Goal: Task Accomplishment & Management: Contribute content

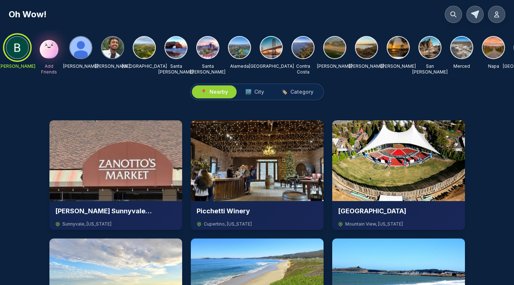
click at [80, 43] on img at bounding box center [81, 48] width 22 height 22
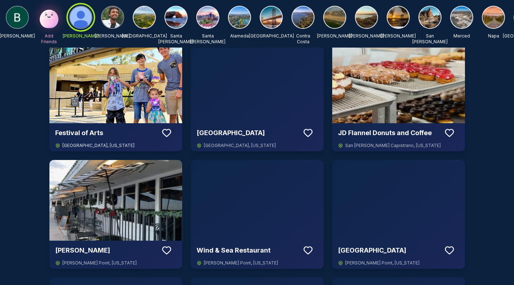
scroll to position [433, 0]
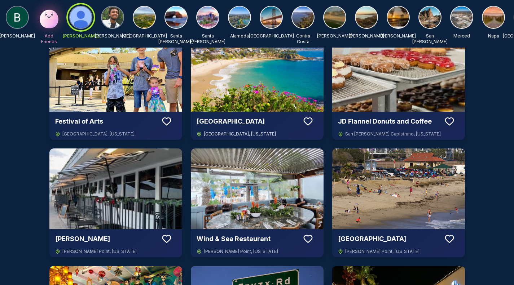
click at [311, 116] on icon at bounding box center [308, 121] width 11 height 11
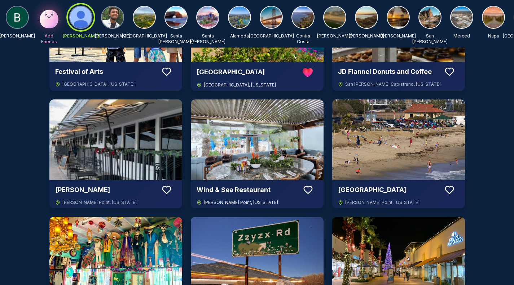
scroll to position [505, 0]
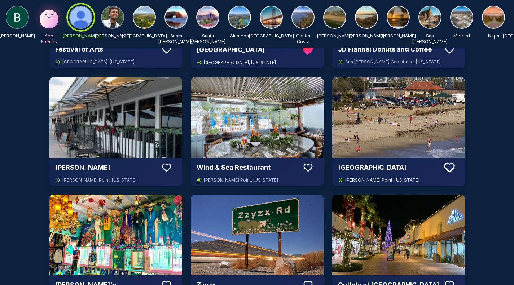
click at [448, 167] on icon at bounding box center [449, 167] width 13 height 13
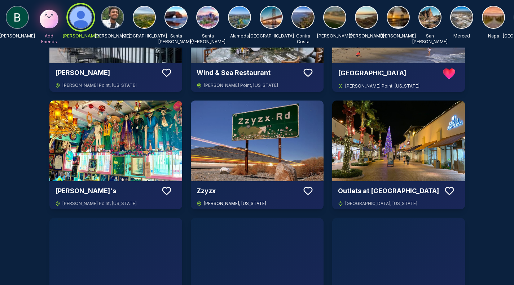
scroll to position [613, 0]
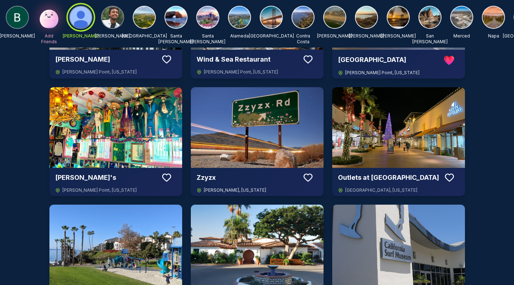
click at [309, 178] on icon at bounding box center [308, 177] width 11 height 11
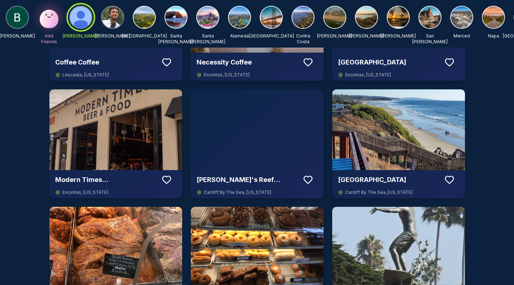
scroll to position [1118, 0]
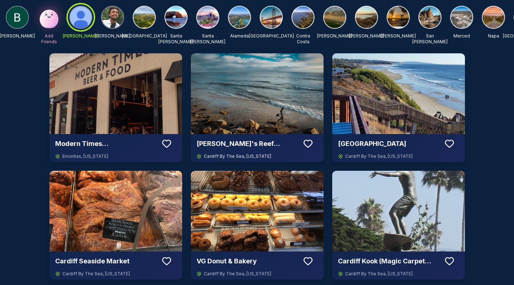
click at [309, 145] on icon at bounding box center [308, 143] width 8 height 7
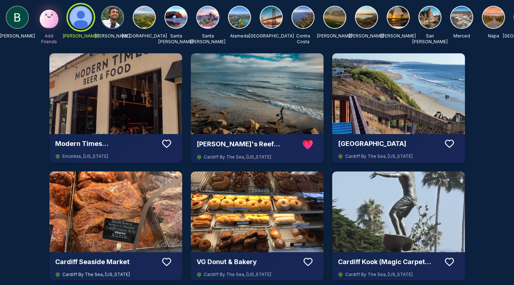
click at [165, 261] on icon at bounding box center [166, 262] width 11 height 11
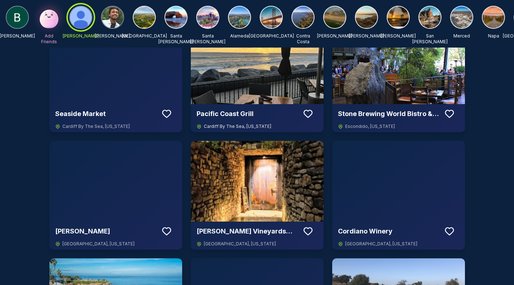
scroll to position [1406, 0]
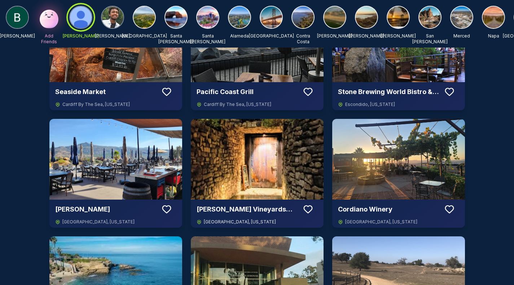
click at [309, 209] on icon at bounding box center [308, 209] width 11 height 11
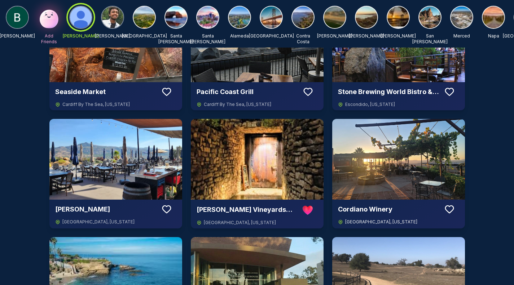
click at [451, 208] on icon at bounding box center [449, 209] width 11 height 11
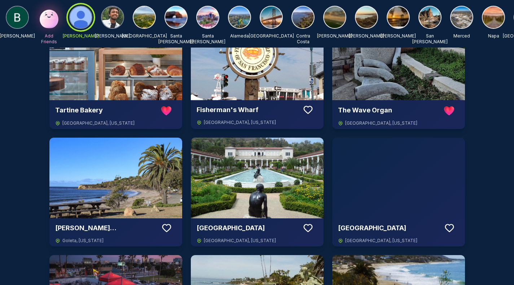
scroll to position [0, 0]
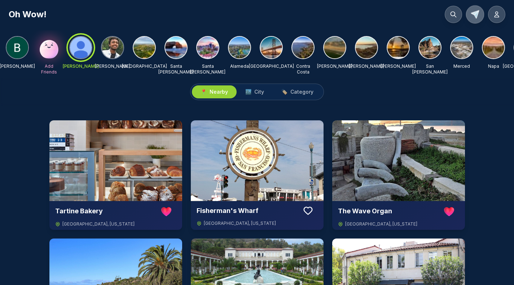
click at [475, 18] on icon at bounding box center [475, 14] width 10 height 10
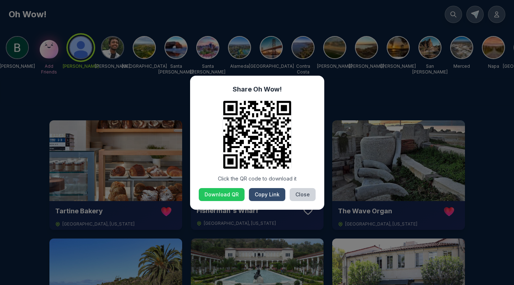
click at [262, 195] on button "Copy Link" at bounding box center [267, 194] width 36 height 13
click at [309, 191] on button "Close" at bounding box center [303, 194] width 26 height 13
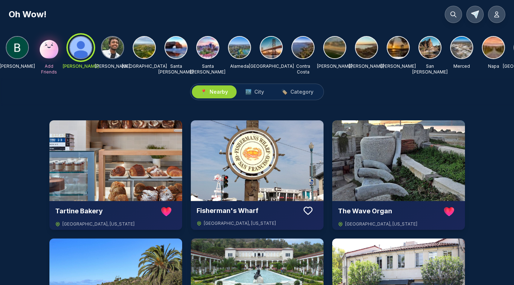
click at [492, 14] on button at bounding box center [496, 14] width 17 height 17
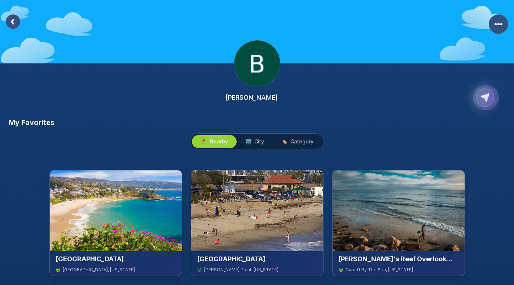
click at [485, 100] on icon "Copy Profile Link" at bounding box center [484, 97] width 11 height 11
click at [330, 74] on div "[PERSON_NAME]" at bounding box center [257, 59] width 514 height 118
click at [9, 19] on rect at bounding box center [13, 21] width 14 height 14
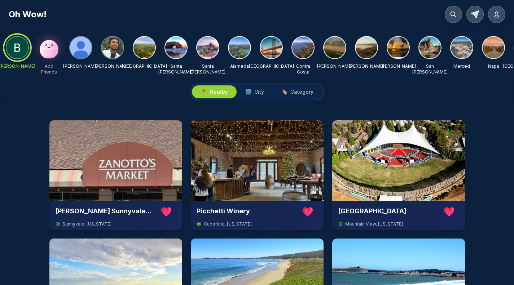
click at [49, 49] on img at bounding box center [49, 47] width 23 height 23
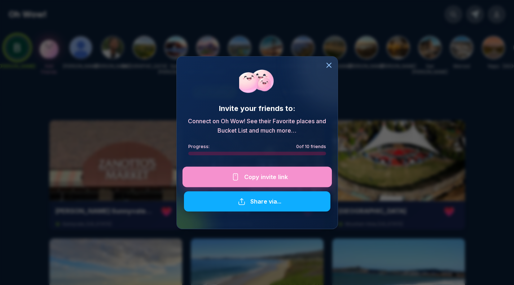
click at [272, 176] on div at bounding box center [256, 177] width 149 height 21
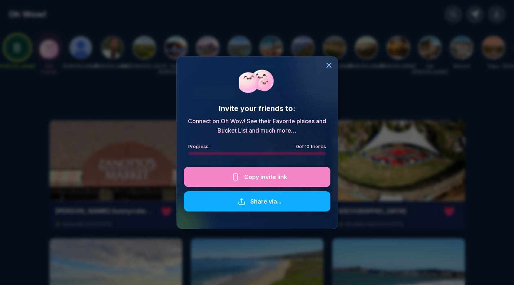
click at [38, 138] on div "Invite your friends to: Connect on Oh Wow! See their Favorite places and Bucket…" at bounding box center [257, 142] width 514 height 285
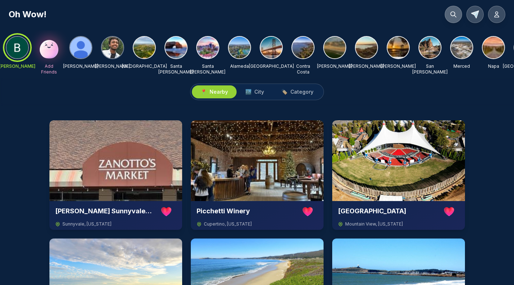
click at [455, 11] on icon at bounding box center [453, 14] width 7 height 7
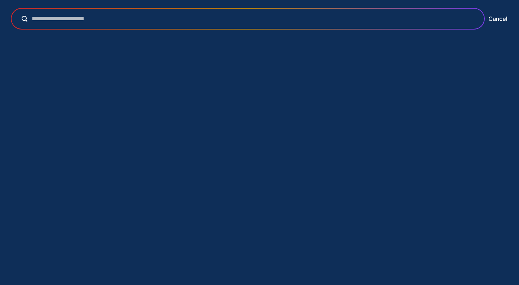
click at [397, 23] on div at bounding box center [248, 19] width 473 height 20
click at [322, 18] on input "text" at bounding box center [252, 18] width 451 height 9
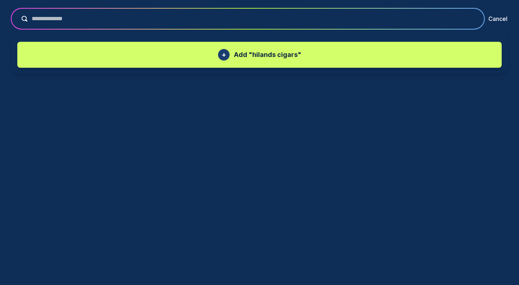
type input "**********"
click at [280, 49] on div "+ Add " hilands cigars "" at bounding box center [260, 55] width 470 height 12
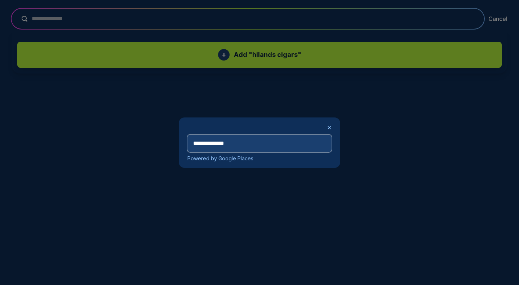
click at [265, 147] on input "**********" at bounding box center [260, 143] width 144 height 17
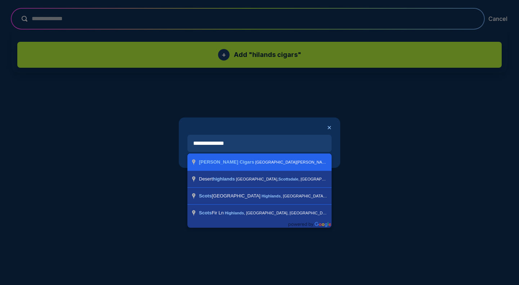
type input "**********"
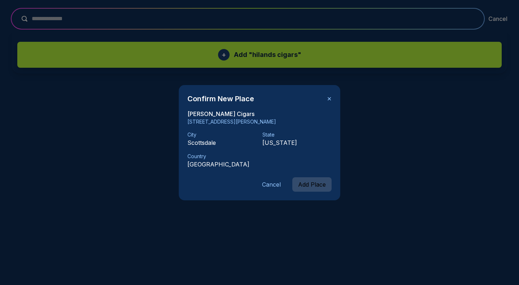
click at [309, 179] on button "Add Place" at bounding box center [311, 184] width 39 height 14
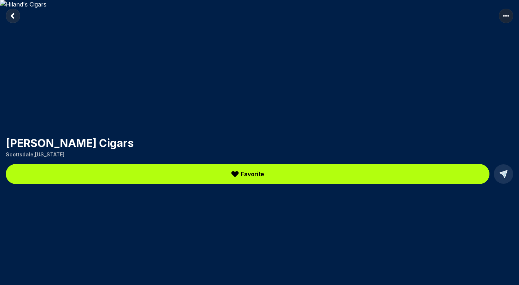
click at [274, 171] on button "Favorite" at bounding box center [248, 174] width 484 height 20
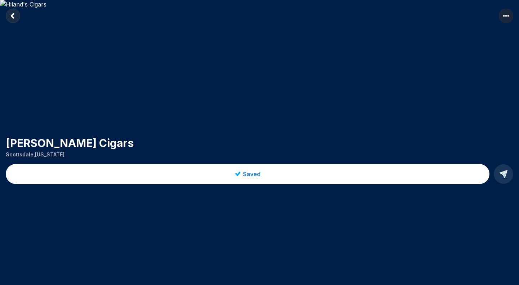
click at [11, 15] on rect "Return to previous page" at bounding box center [13, 16] width 14 height 14
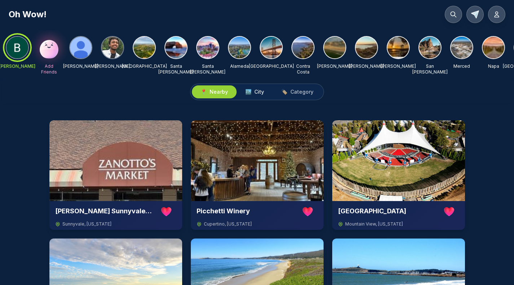
click at [248, 96] on span "🏙️" at bounding box center [248, 91] width 6 height 7
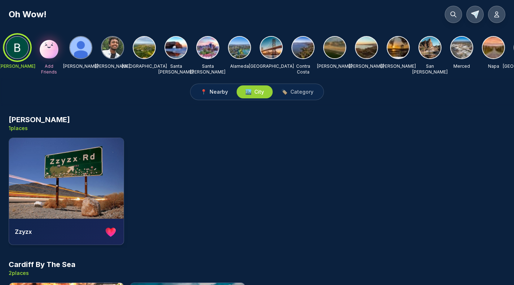
click at [218, 96] on span "Nearby" at bounding box center [219, 91] width 18 height 7
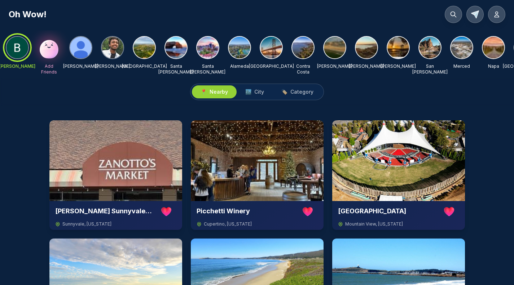
click at [17, 45] on div at bounding box center [17, 48] width 26 height 26
click at [451, 14] on icon at bounding box center [453, 14] width 7 height 7
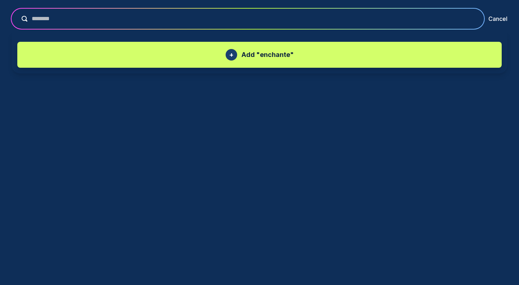
type input "********"
click at [243, 55] on p "Add " enchante "" at bounding box center [268, 55] width 52 height 10
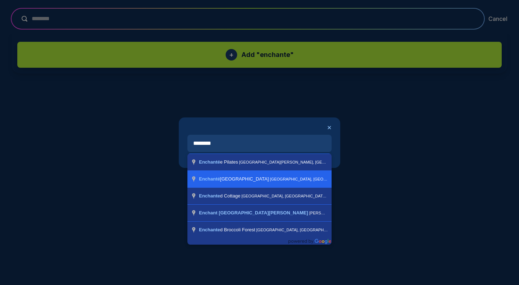
type input "**********"
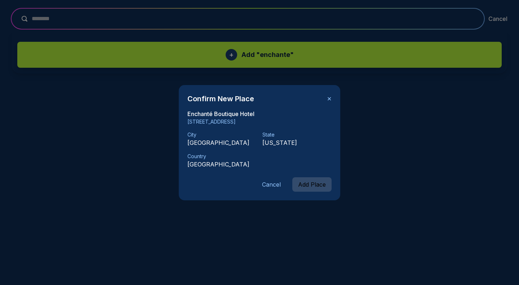
click at [312, 183] on button "Add Place" at bounding box center [311, 184] width 39 height 14
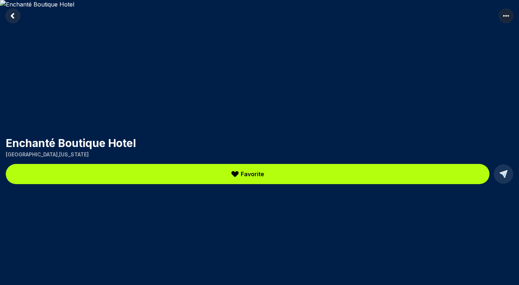
click at [243, 172] on span "Favorite" at bounding box center [252, 174] width 23 height 9
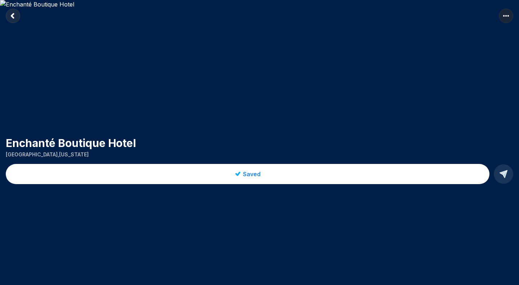
click at [12, 14] on rect "Return to previous page" at bounding box center [13, 16] width 14 height 14
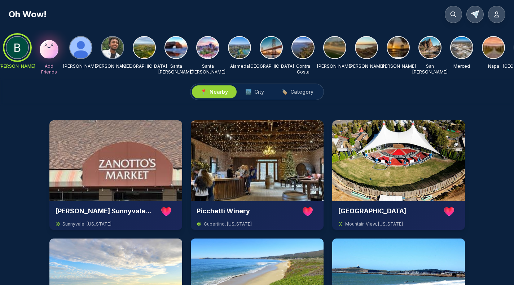
click at [28, 48] on div at bounding box center [17, 48] width 26 height 26
click at [80, 48] on img at bounding box center [81, 48] width 22 height 22
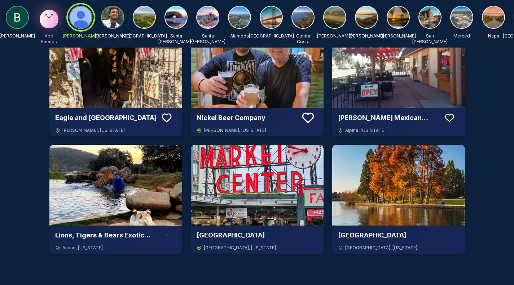
scroll to position [2913, 0]
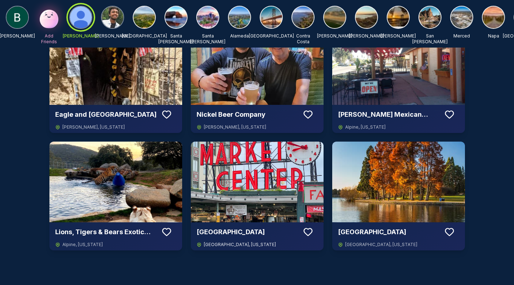
click at [306, 232] on icon at bounding box center [308, 232] width 11 height 11
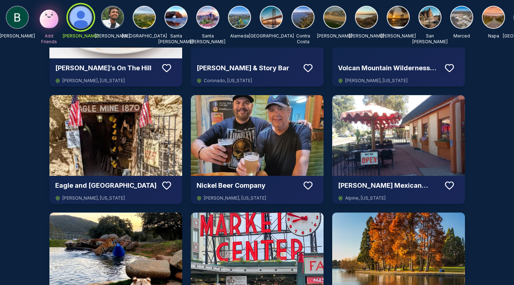
scroll to position [2841, 0]
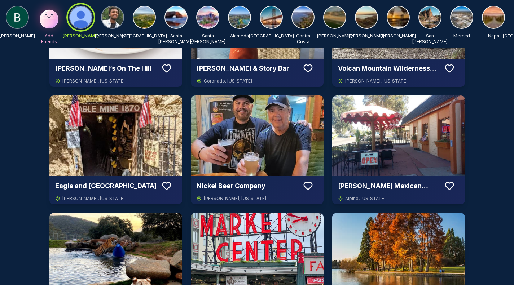
click at [18, 11] on img at bounding box center [17, 17] width 22 height 22
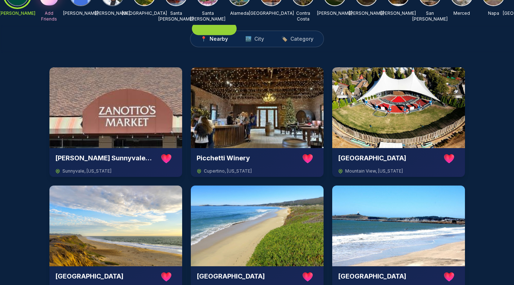
scroll to position [0, 0]
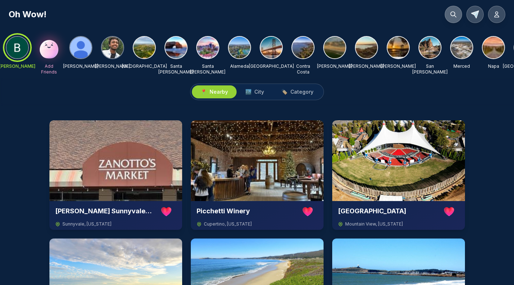
click at [457, 9] on button at bounding box center [453, 14] width 17 height 17
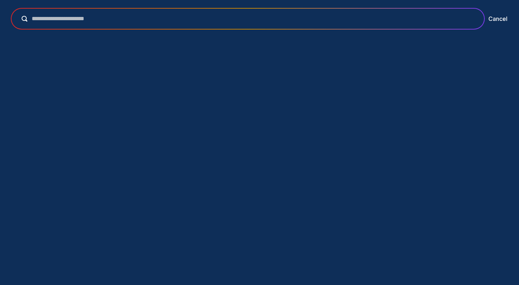
click at [365, 15] on input "text" at bounding box center [252, 18] width 451 height 9
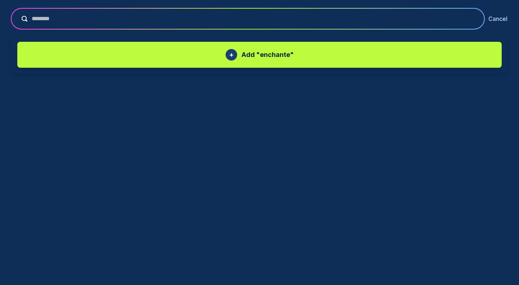
type input "********"
click at [502, 18] on button "Cancel" at bounding box center [498, 18] width 19 height 9
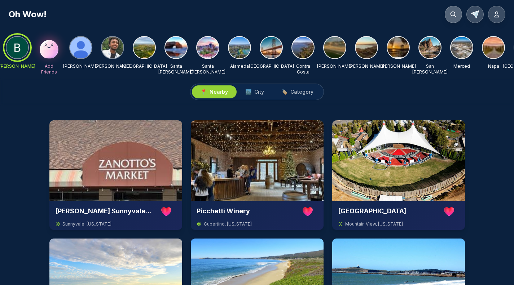
click at [453, 14] on icon at bounding box center [453, 14] width 7 height 7
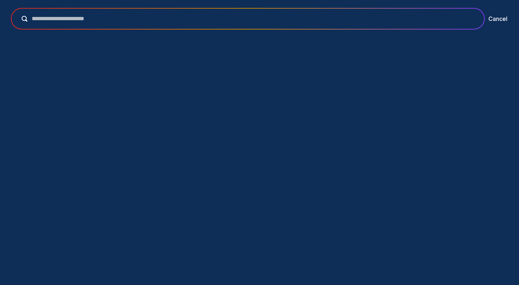
click at [409, 16] on input "text" at bounding box center [252, 18] width 451 height 9
type input "*"
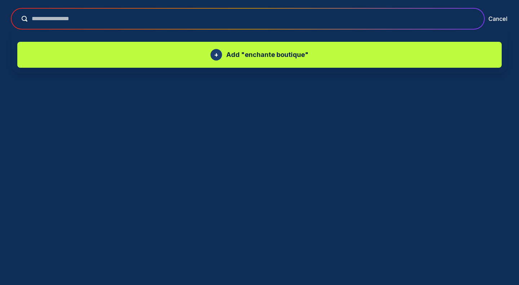
click at [17, 16] on button "submit" at bounding box center [22, 19] width 10 height 6
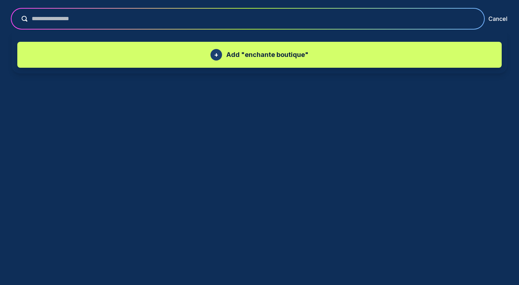
click at [316, 52] on div "+ Add " enchante boutique "" at bounding box center [260, 55] width 470 height 12
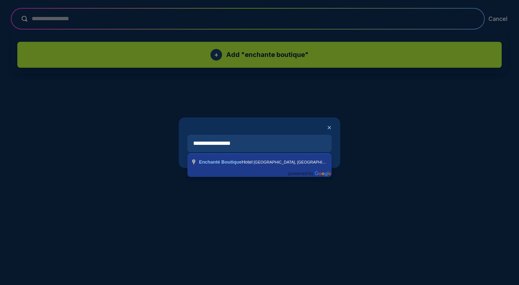
click at [329, 110] on div "**********" at bounding box center [259, 142] width 519 height 285
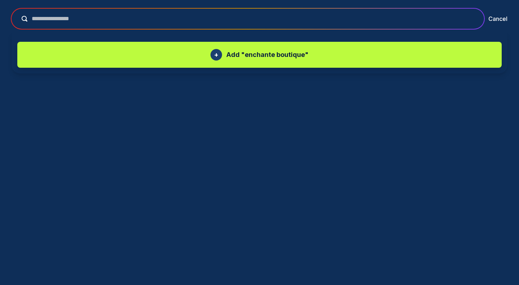
click at [116, 18] on input "**********" at bounding box center [252, 18] width 451 height 9
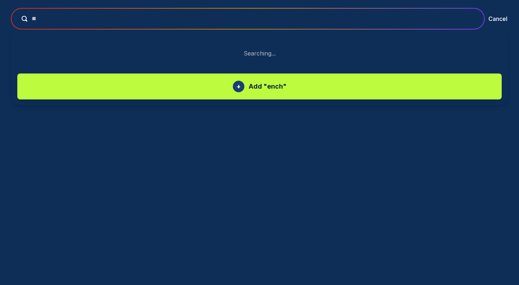
type input "*"
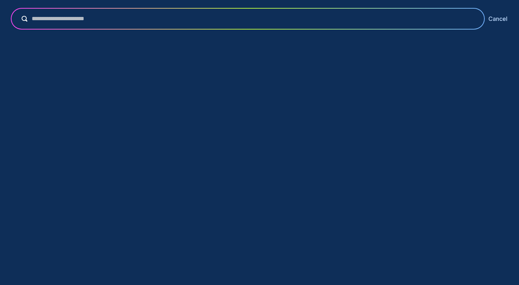
click at [501, 20] on button "Cancel" at bounding box center [498, 18] width 19 height 9
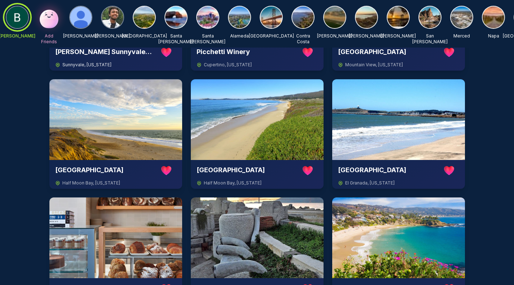
scroll to position [154, 0]
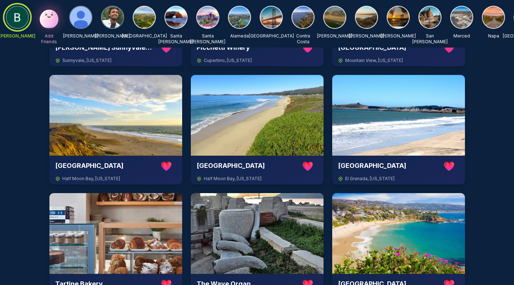
click at [21, 13] on div at bounding box center [17, 17] width 26 height 26
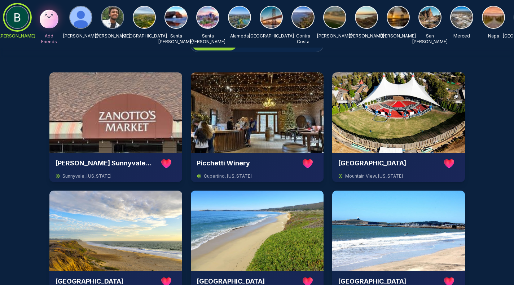
scroll to position [0, 0]
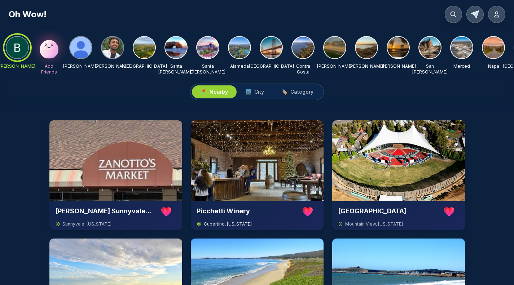
click at [259, 201] on img at bounding box center [257, 160] width 133 height 81
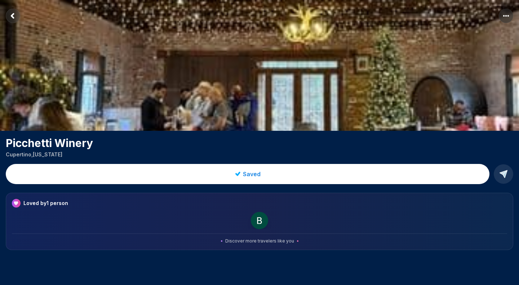
click at [502, 12] on rect "More options" at bounding box center [506, 16] width 14 height 14
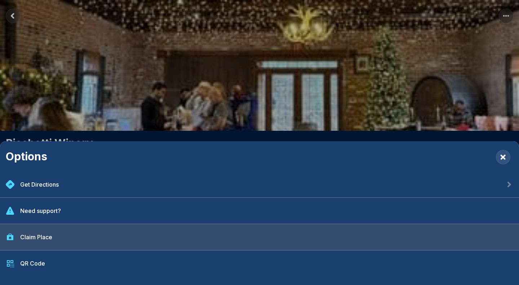
click at [119, 235] on div "Claim Place" at bounding box center [259, 237] width 519 height 26
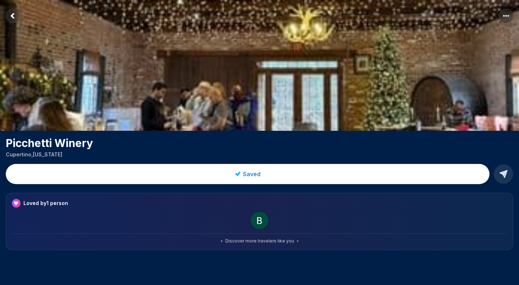
click at [12, 17] on icon "Return to previous page" at bounding box center [13, 16] width 2 height 4
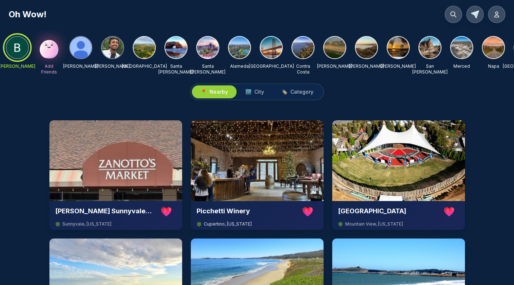
click at [250, 172] on img at bounding box center [257, 160] width 133 height 81
click at [23, 51] on div at bounding box center [17, 48] width 26 height 26
click at [264, 169] on img at bounding box center [257, 160] width 133 height 81
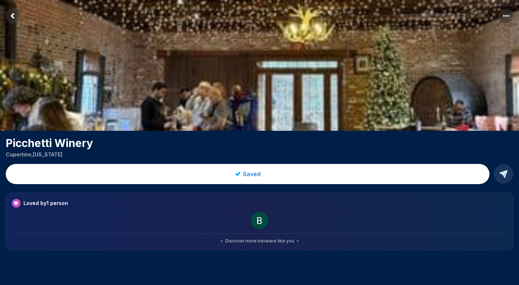
click at [11, 14] on rect "Return to previous page" at bounding box center [13, 16] width 14 height 14
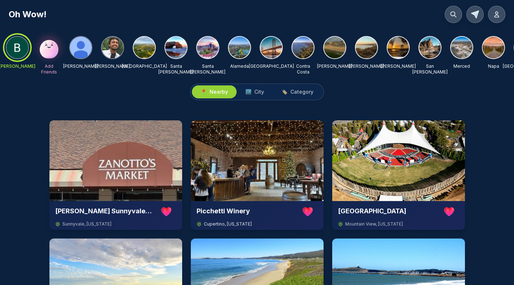
click at [259, 171] on img at bounding box center [257, 160] width 133 height 81
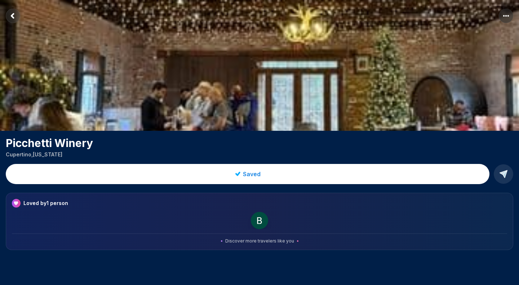
click at [13, 14] on icon "Return to previous page" at bounding box center [13, 16] width 2 height 4
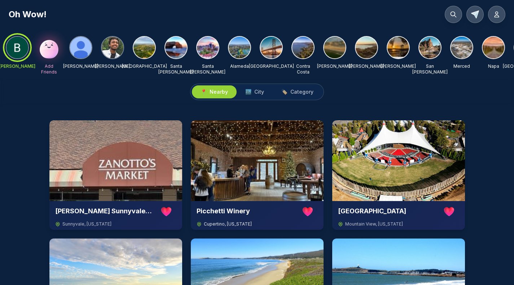
click at [298, 179] on img at bounding box center [257, 160] width 133 height 81
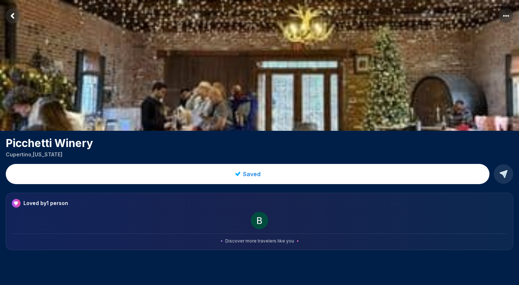
click at [508, 14] on rect "More options" at bounding box center [506, 16] width 14 height 14
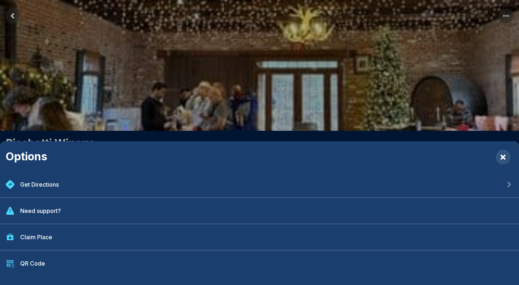
click at [505, 15] on div "Options Get Directions Need support? Claim Place QR Code" at bounding box center [259, 142] width 519 height 285
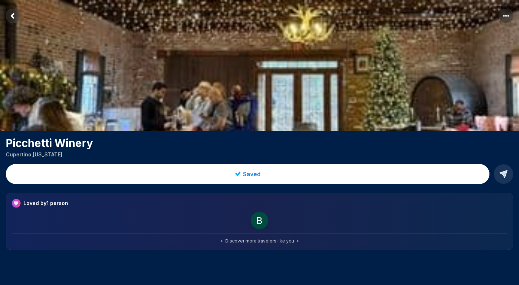
click at [13, 16] on rect "Return to previous page" at bounding box center [13, 16] width 14 height 14
